Goal: Navigation & Orientation: Find specific page/section

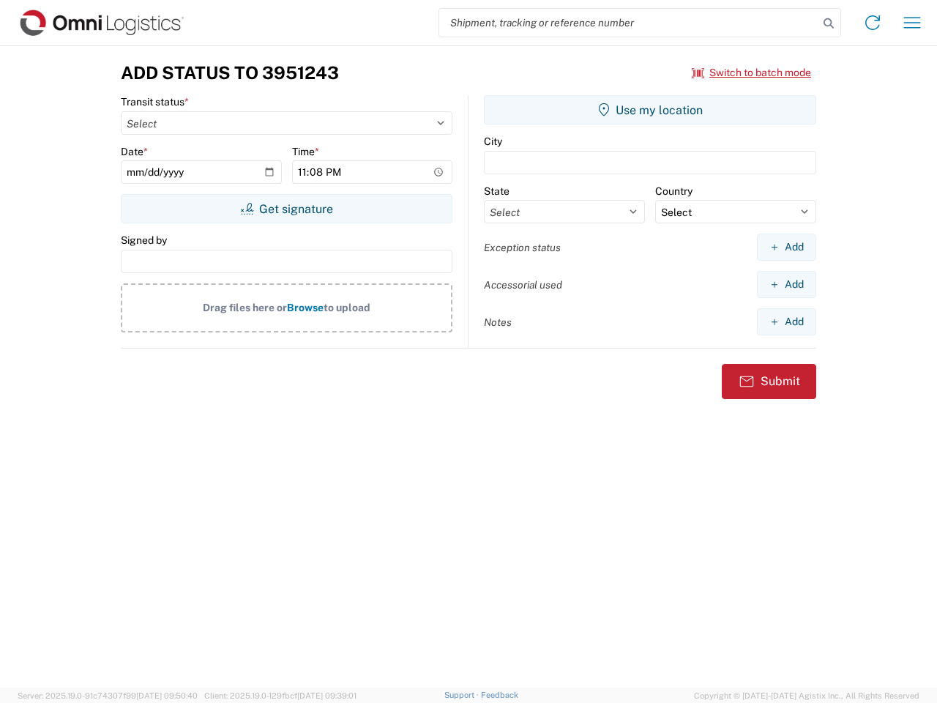
click at [629, 23] on input "search" at bounding box center [628, 23] width 379 height 28
click at [829, 23] on icon at bounding box center [829, 23] width 21 height 21
click at [873, 23] on icon at bounding box center [872, 22] width 23 height 23
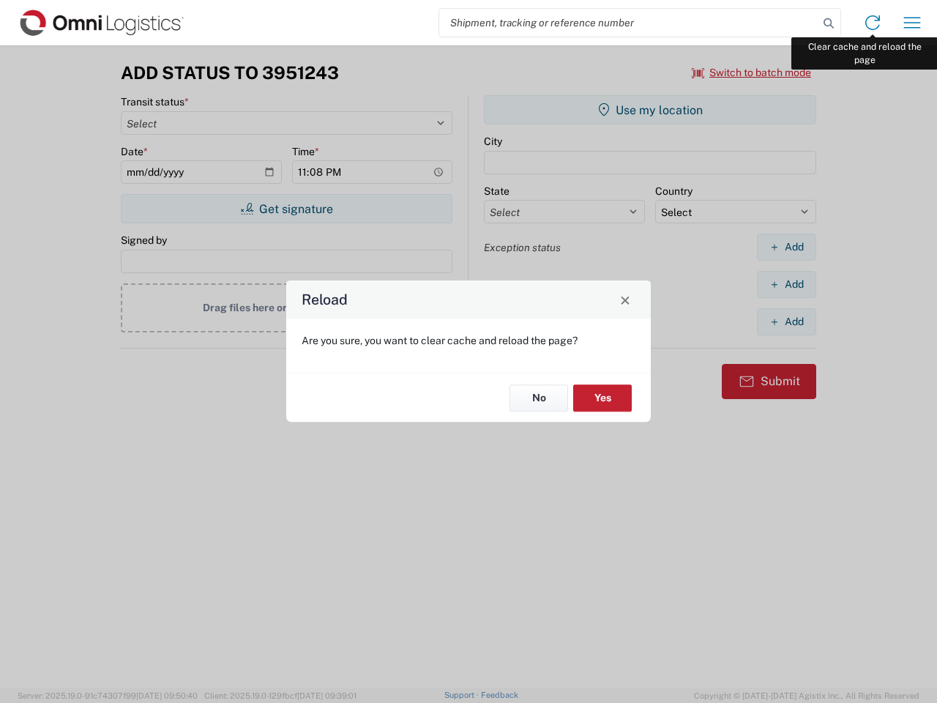
click at [913, 23] on div "Reload Are you sure, you want to clear cache and reload the page? No Yes" at bounding box center [468, 351] width 937 height 703
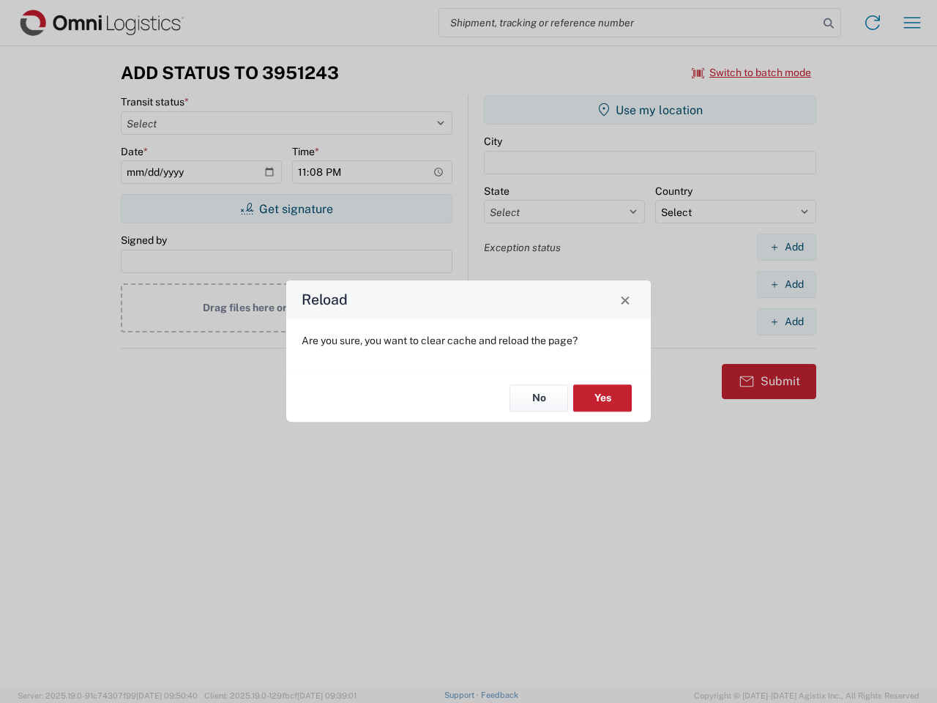
click at [752, 73] on div "Reload Are you sure, you want to clear cache and reload the page? No Yes" at bounding box center [468, 351] width 937 height 703
click at [286, 209] on div "Reload Are you sure, you want to clear cache and reload the page? No Yes" at bounding box center [468, 351] width 937 height 703
click at [650, 110] on div "Reload Are you sure, you want to clear cache and reload the page? No Yes" at bounding box center [468, 351] width 937 height 703
click at [787, 247] on div "Reload Are you sure, you want to clear cache and reload the page? No Yes" at bounding box center [468, 351] width 937 height 703
click at [787, 284] on div "Reload Are you sure, you want to clear cache and reload the page? No Yes" at bounding box center [468, 351] width 937 height 703
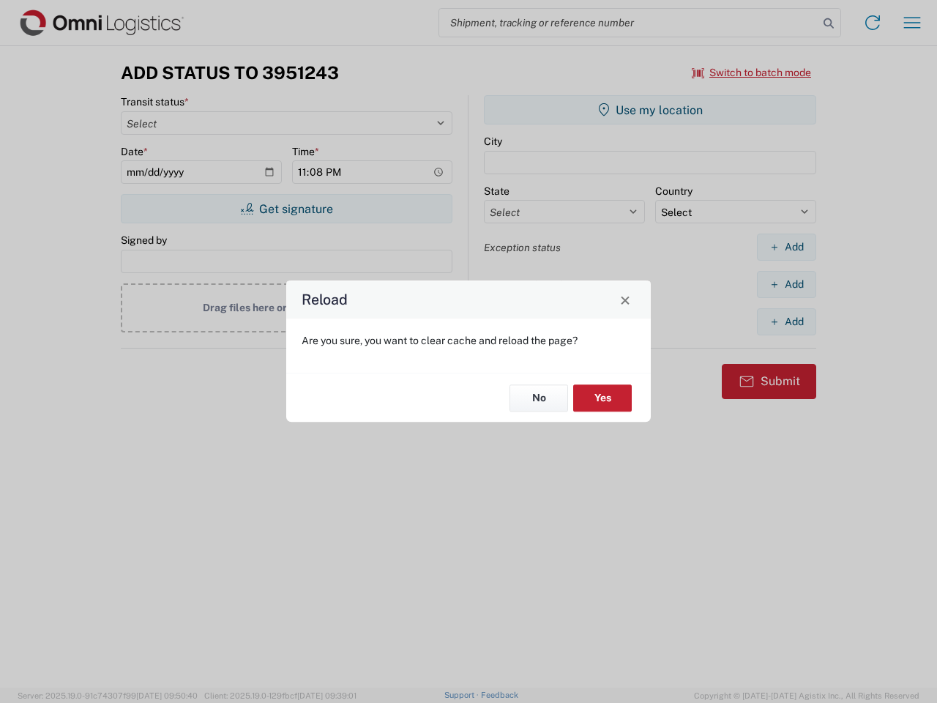
click at [787, 322] on div "Reload Are you sure, you want to clear cache and reload the page? No Yes" at bounding box center [468, 351] width 937 height 703
